Goal: Transaction & Acquisition: Purchase product/service

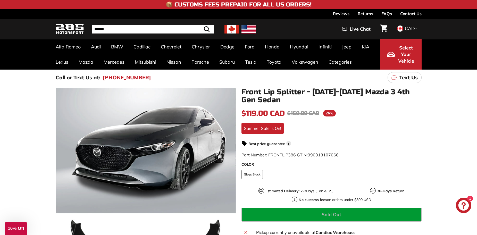
click at [403, 29] on div "CAD CAD USD" at bounding box center [405, 29] width 21 height 8
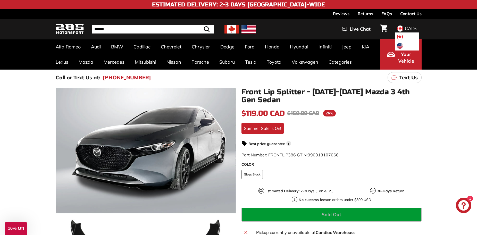
click at [404, 45] on span "USD" at bounding box center [409, 46] width 10 height 6
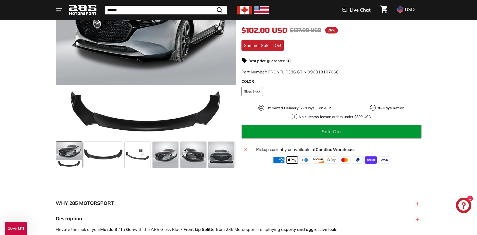
scroll to position [129, 0]
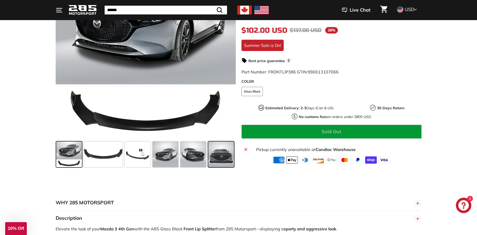
click at [217, 159] on span at bounding box center [221, 154] width 26 height 26
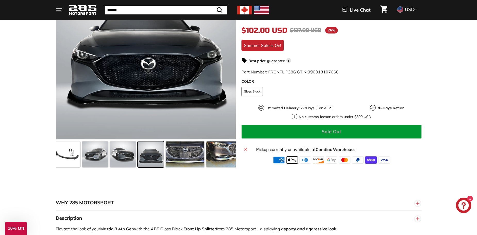
scroll to position [0, 75]
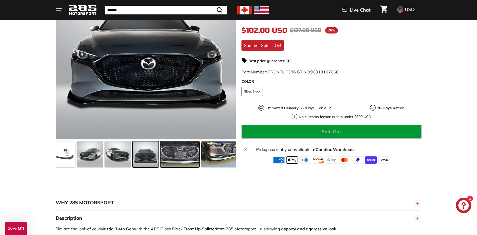
click at [181, 160] on span at bounding box center [179, 154] width 39 height 26
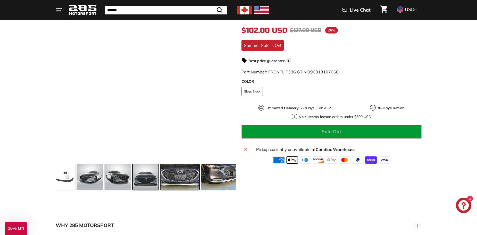
scroll to position [77, 0]
